Goal: Information Seeking & Learning: Find specific fact

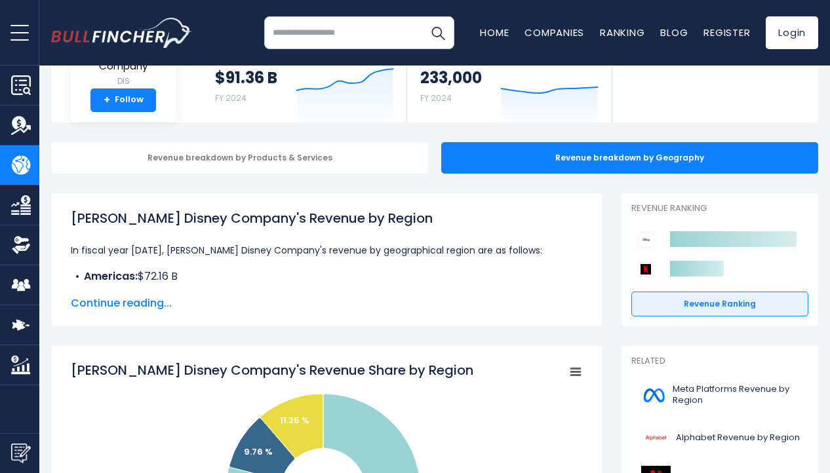
scroll to position [98, 0]
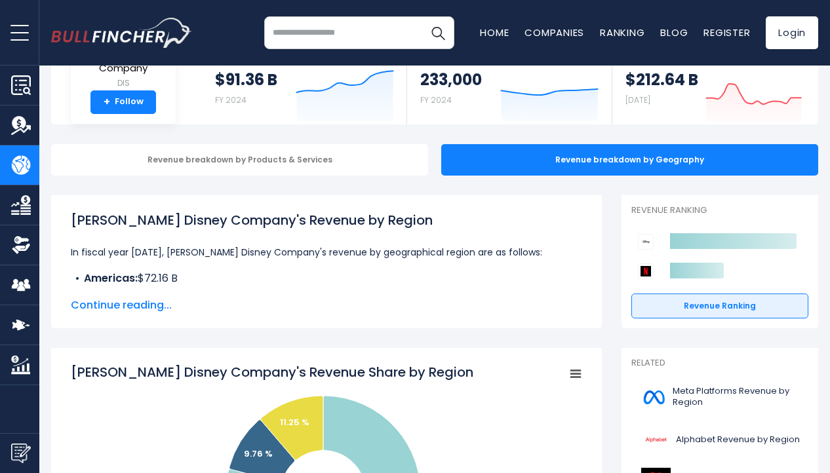
click at [145, 282] on li "Americas: $72.16 B" at bounding box center [326, 279] width 511 height 16
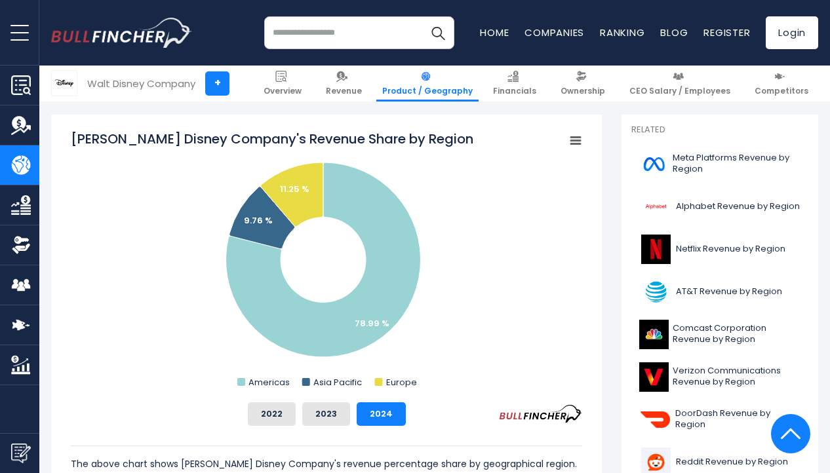
click at [155, 246] on rect "Walt Disney Company's Revenue Share by Region" at bounding box center [326, 261] width 511 height 262
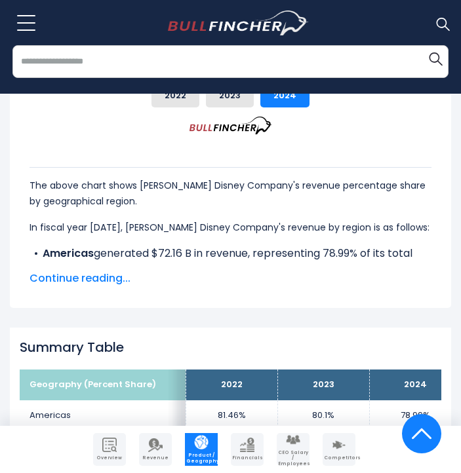
scroll to position [753, 0]
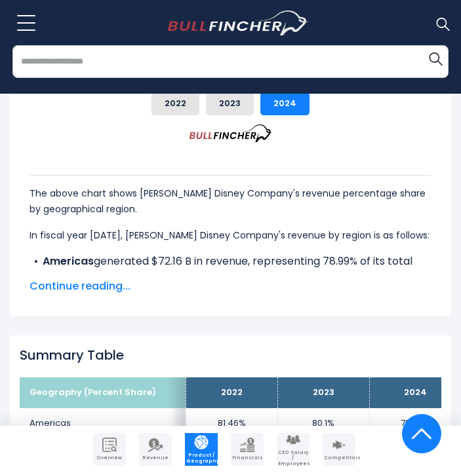
click at [94, 279] on span "Continue reading..." at bounding box center [230, 287] width 402 height 16
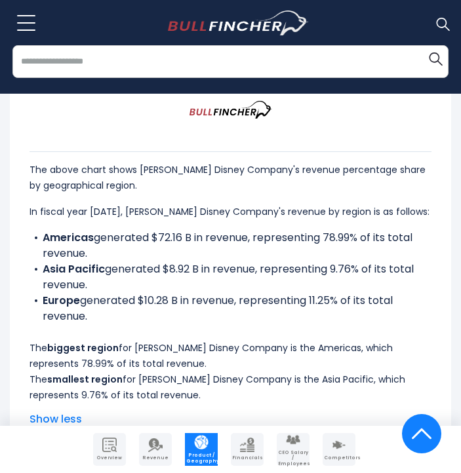
scroll to position [779, 0]
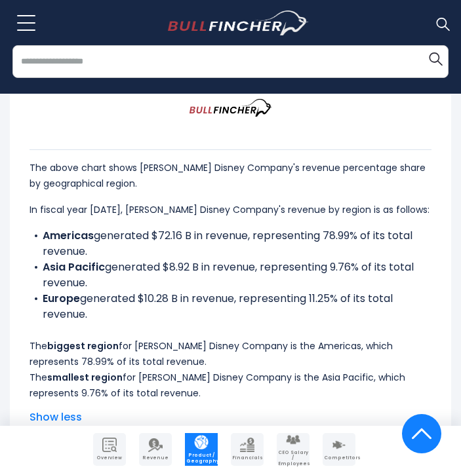
click at [34, 160] on p "The above chart shows [PERSON_NAME] Disney Company's revenue percentage share b…" at bounding box center [230, 175] width 402 height 31
click at [70, 160] on p "The above chart shows [PERSON_NAME] Disney Company's revenue percentage share b…" at bounding box center [230, 175] width 402 height 31
drag, startPoint x: 45, startPoint y: 205, endPoint x: 77, endPoint y: 213, distance: 33.7
click at [77, 228] on li "Americas generated $72.16 B in revenue, representing 78.99% of its total revenu…" at bounding box center [230, 243] width 402 height 31
click at [149, 228] on li "Americas generated $72.16 B in revenue, representing 78.99% of its total revenu…" at bounding box center [230, 243] width 402 height 31
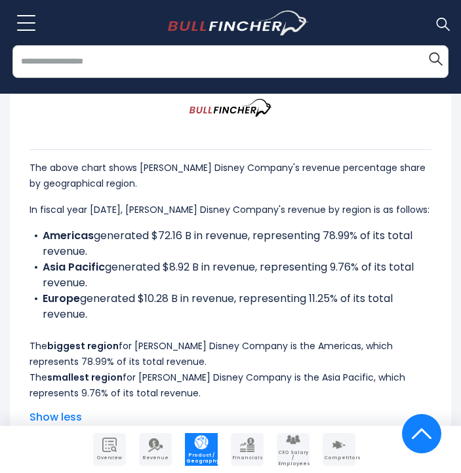
drag, startPoint x: 100, startPoint y: 217, endPoint x: 38, endPoint y: 210, distance: 62.0
click at [38, 228] on li "Americas generated $72.16 B in revenue, representing 78.99% of its total revenu…" at bounding box center [230, 243] width 402 height 31
copy li "Americas generated $72.16 B in revenue, representing 78.99% of its total revenu…"
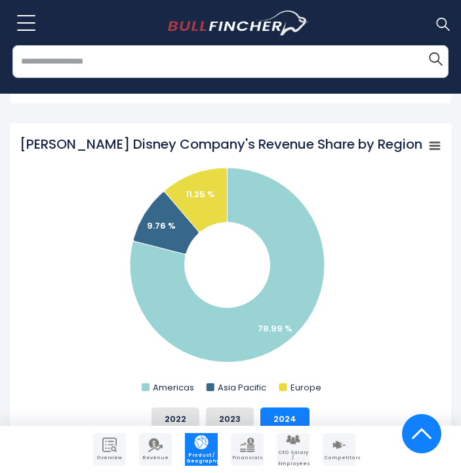
scroll to position [0, 0]
